Goal: Answer question/provide support: Share knowledge or assist other users

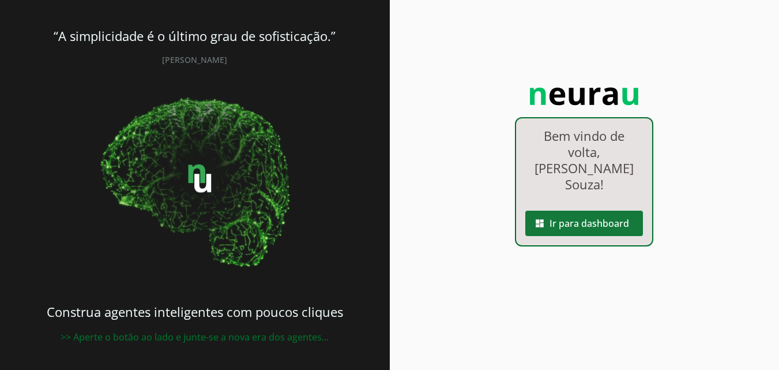
click at [601, 209] on span at bounding box center [584, 223] width 118 height 28
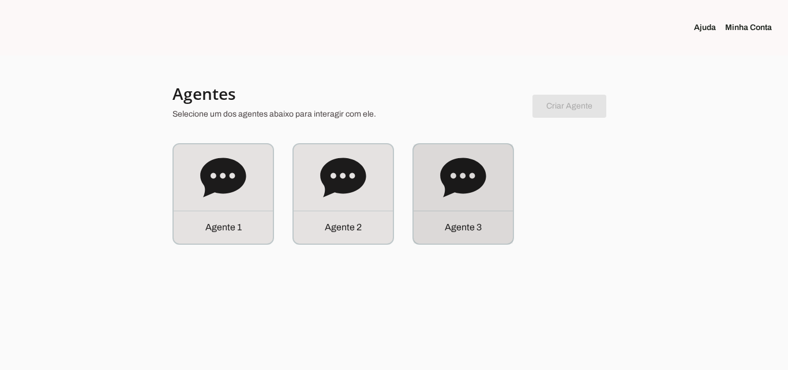
click at [480, 190] on icon at bounding box center [463, 178] width 46 height 46
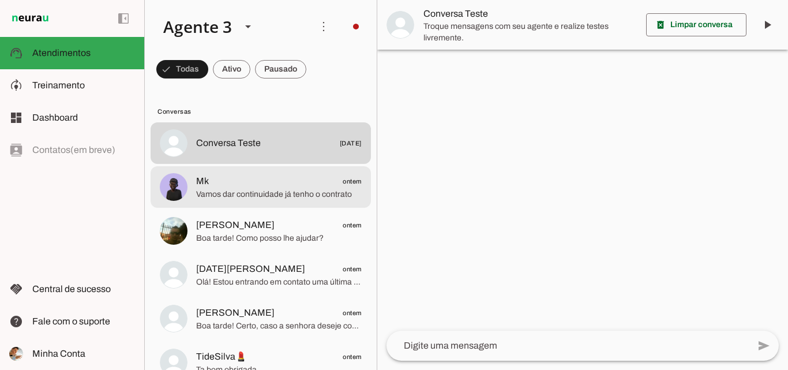
click at [319, 194] on span "Vamos dar continuidade já tenho o contrato" at bounding box center [278, 195] width 165 height 12
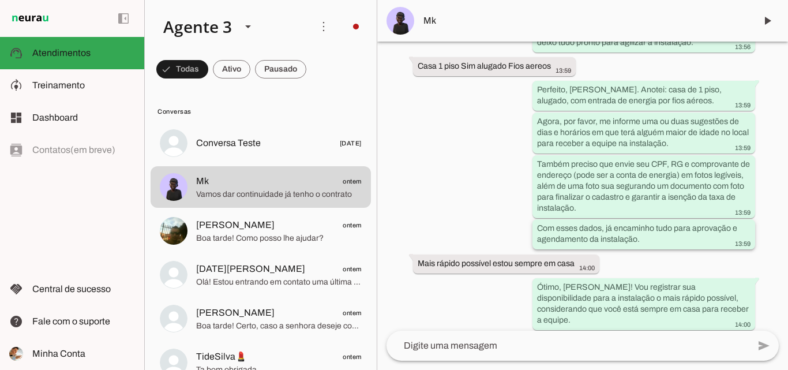
scroll to position [2473, 0]
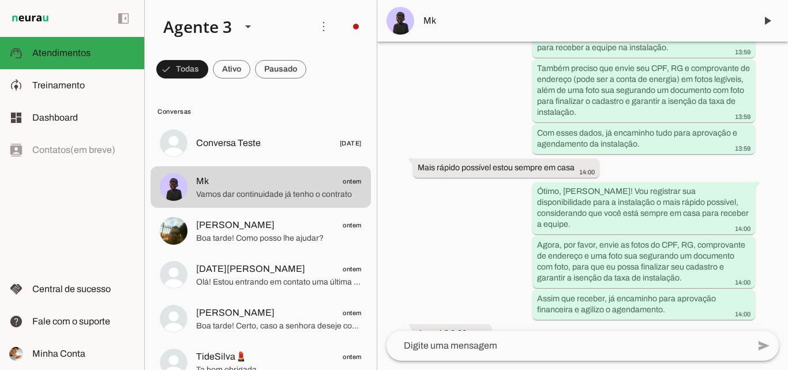
click at [694, 17] on span "Mk" at bounding box center [584, 21] width 323 height 14
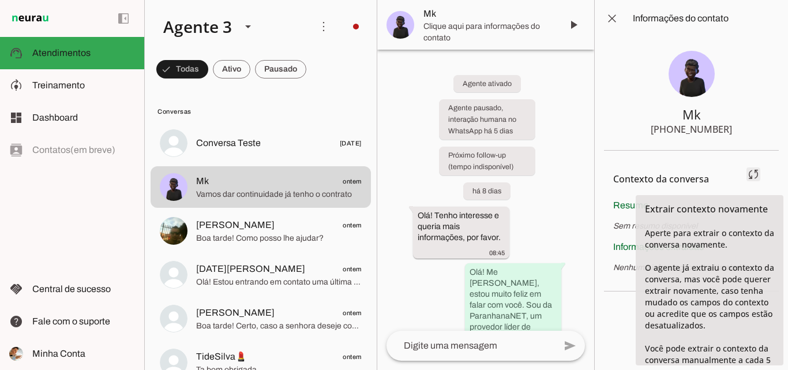
click at [755, 173] on span at bounding box center [753, 174] width 28 height 28
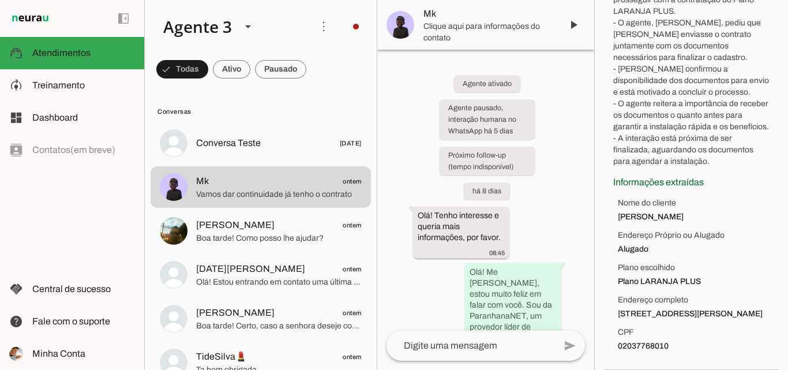
scroll to position [261, 0]
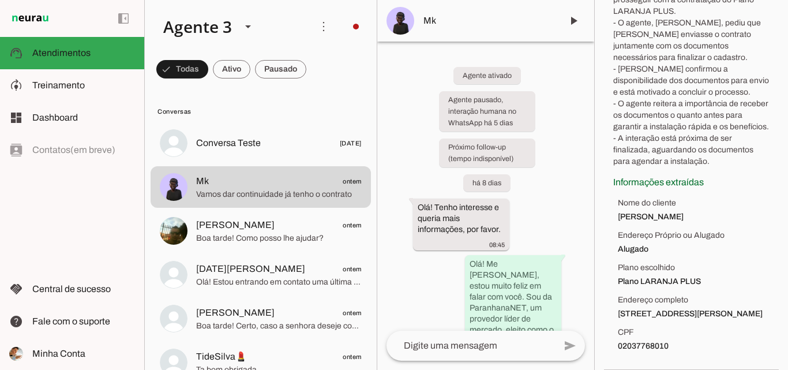
drag, startPoint x: 614, startPoint y: 342, endPoint x: 702, endPoint y: 351, distance: 88.0
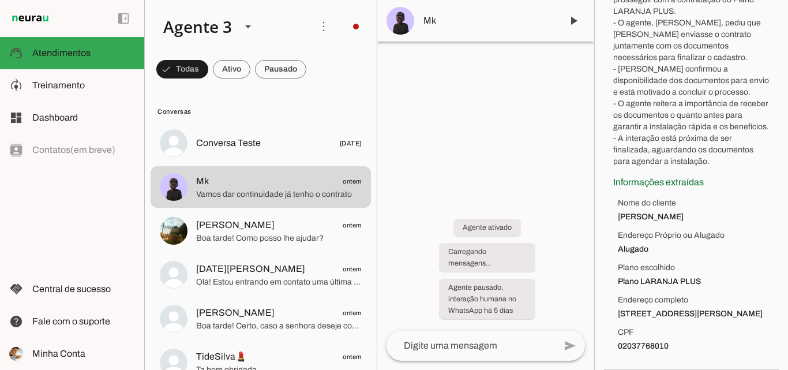
drag, startPoint x: 617, startPoint y: 343, endPoint x: 712, endPoint y: 348, distance: 94.7
click at [712, 348] on span "02037768010" at bounding box center [693, 346] width 152 height 12
